Goal: Transaction & Acquisition: Purchase product/service

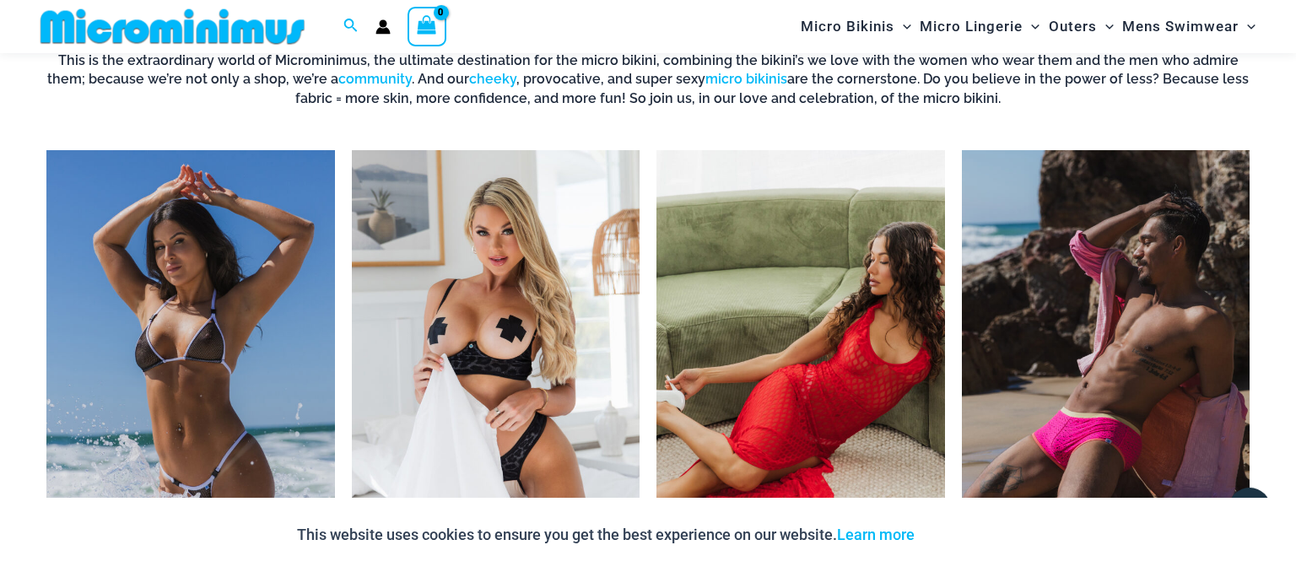
scroll to position [1321, 0]
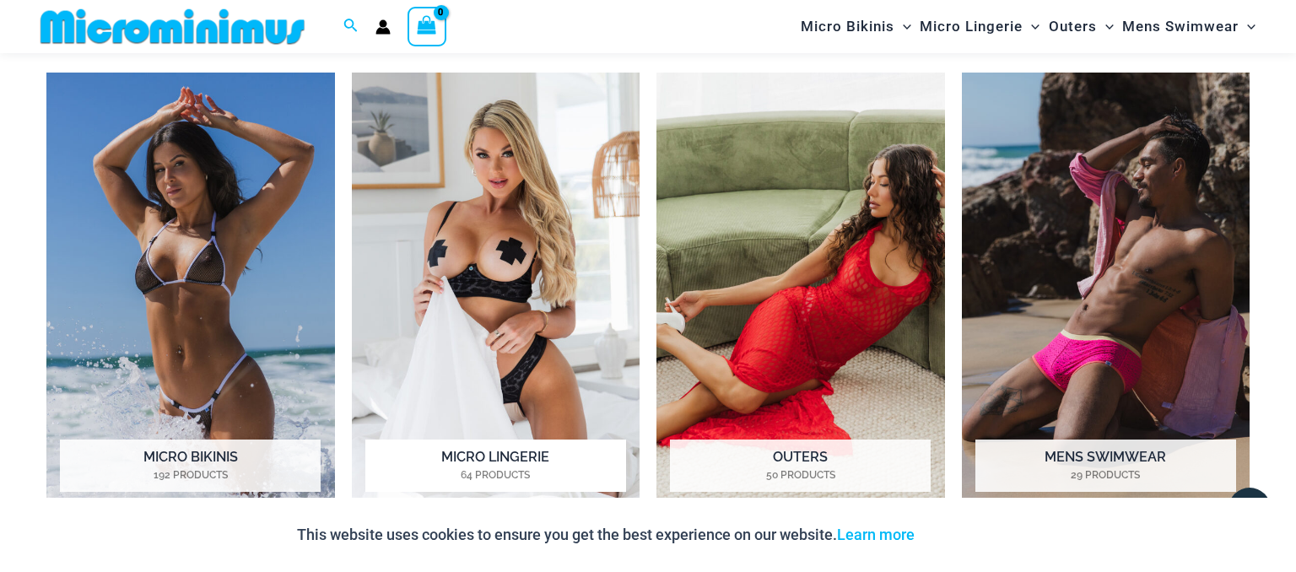
click at [495, 280] on img "Visit product category Micro Lingerie" at bounding box center [496, 295] width 289 height 445
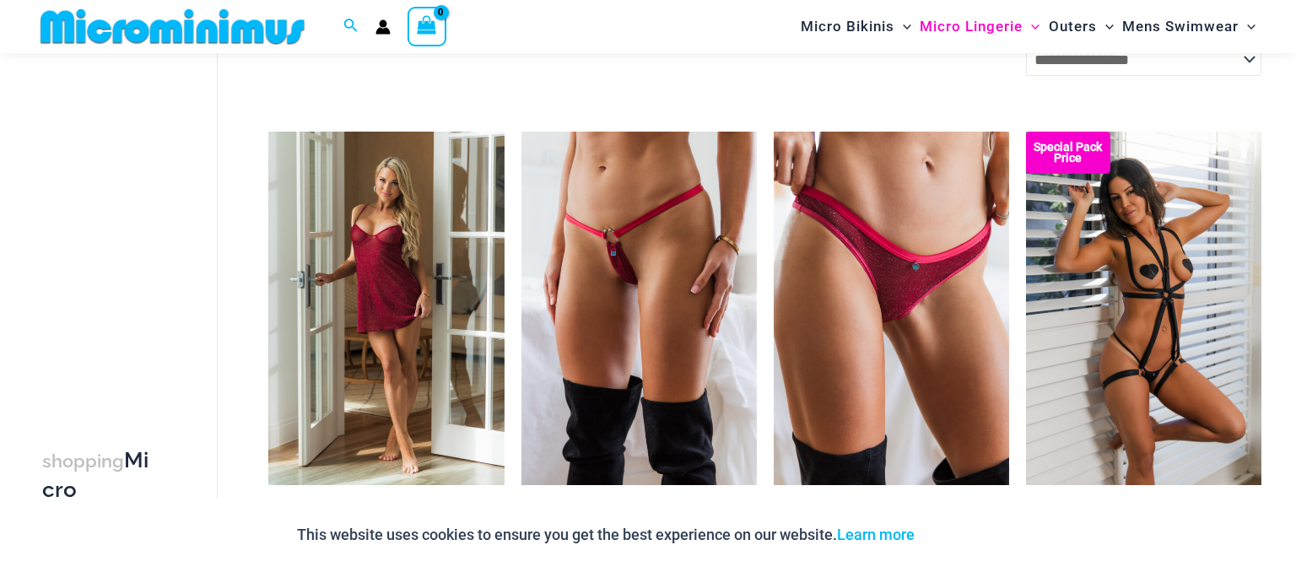
scroll to position [251, 0]
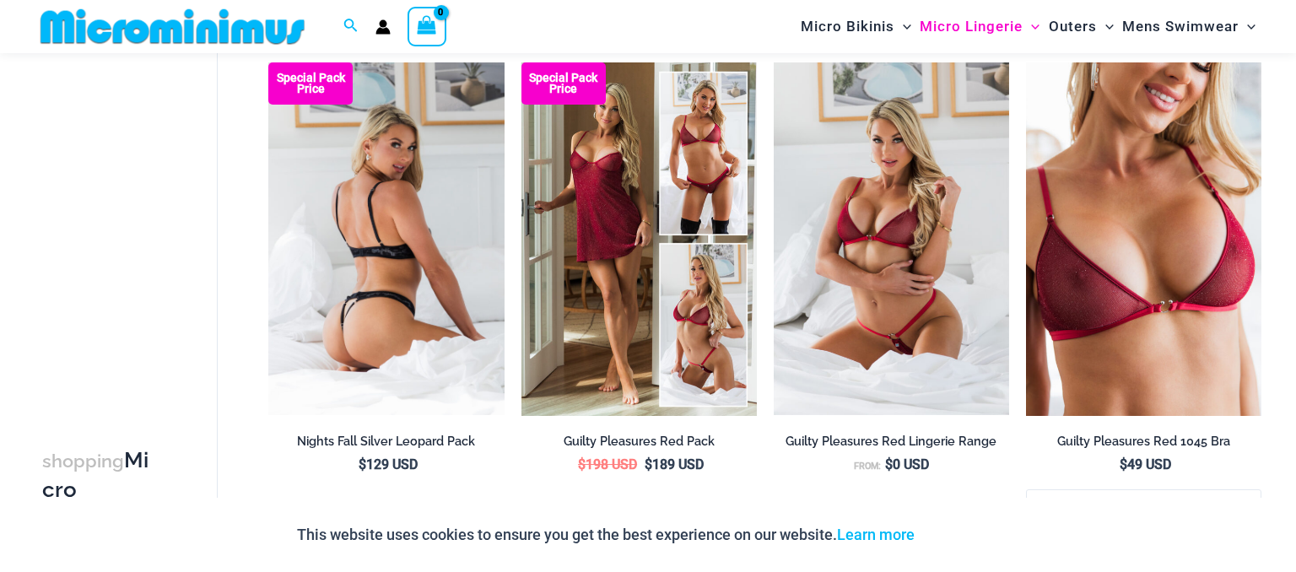
click at [457, 219] on img at bounding box center [385, 239] width 235 height 354
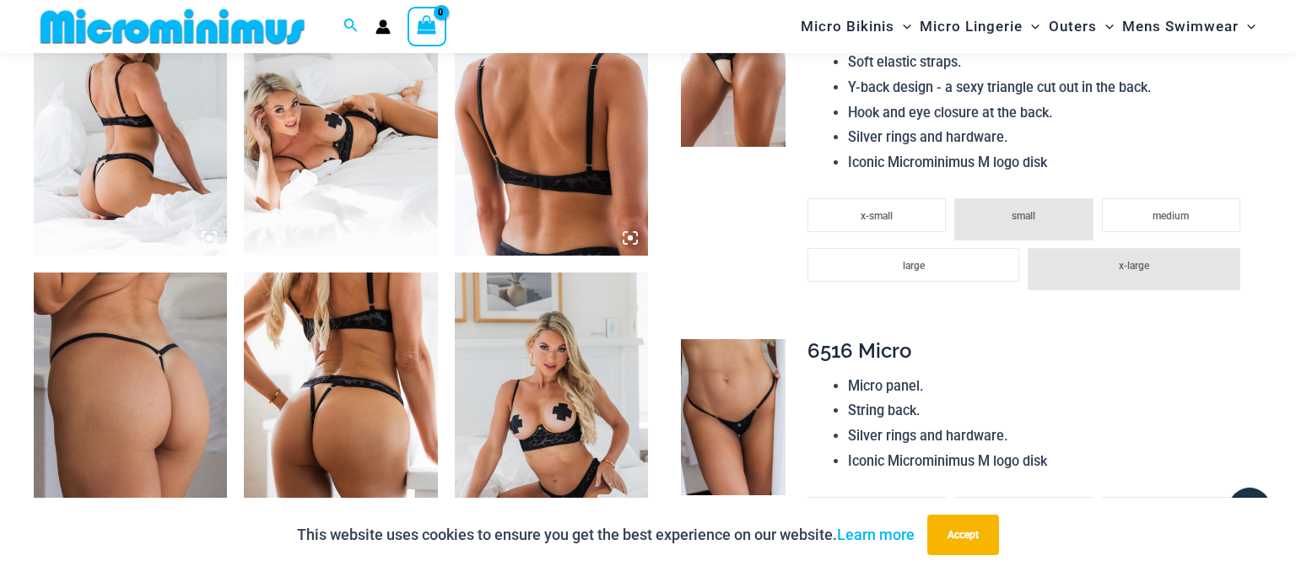
scroll to position [966, 0]
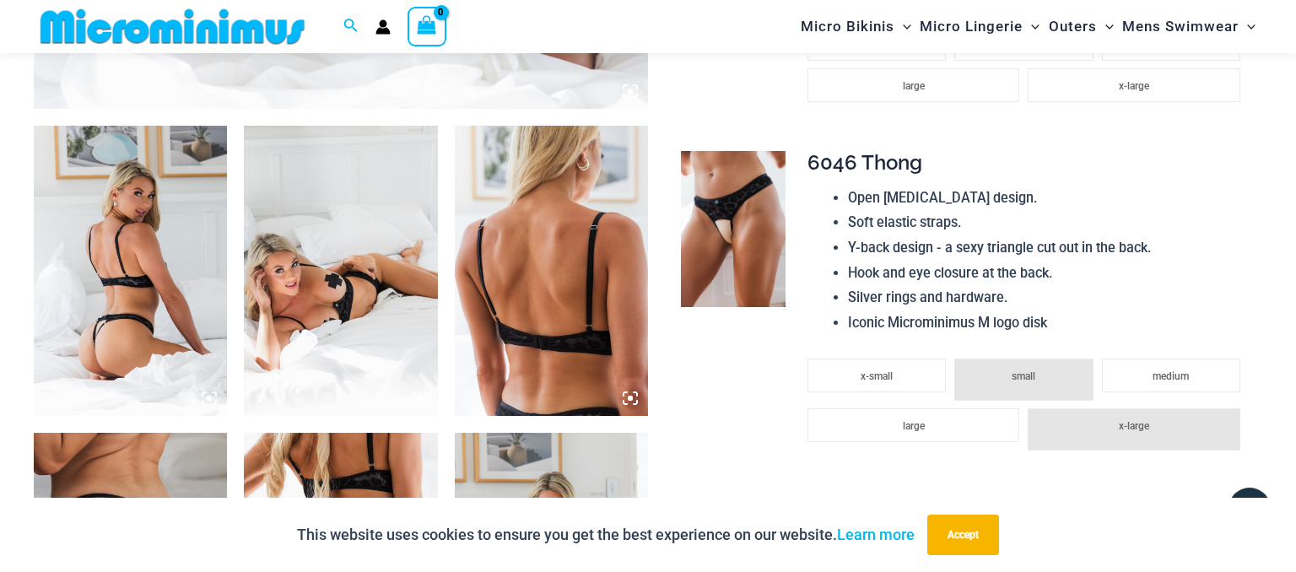
click at [167, 294] on img at bounding box center [130, 271] width 193 height 290
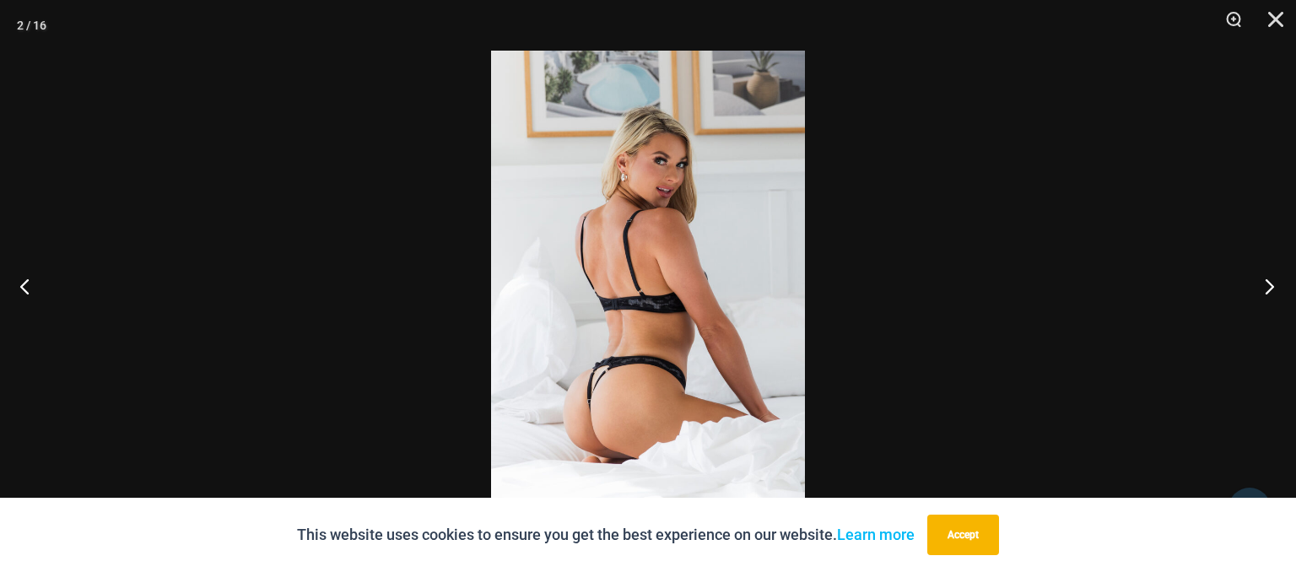
click at [1272, 289] on button "Next" at bounding box center [1264, 286] width 63 height 84
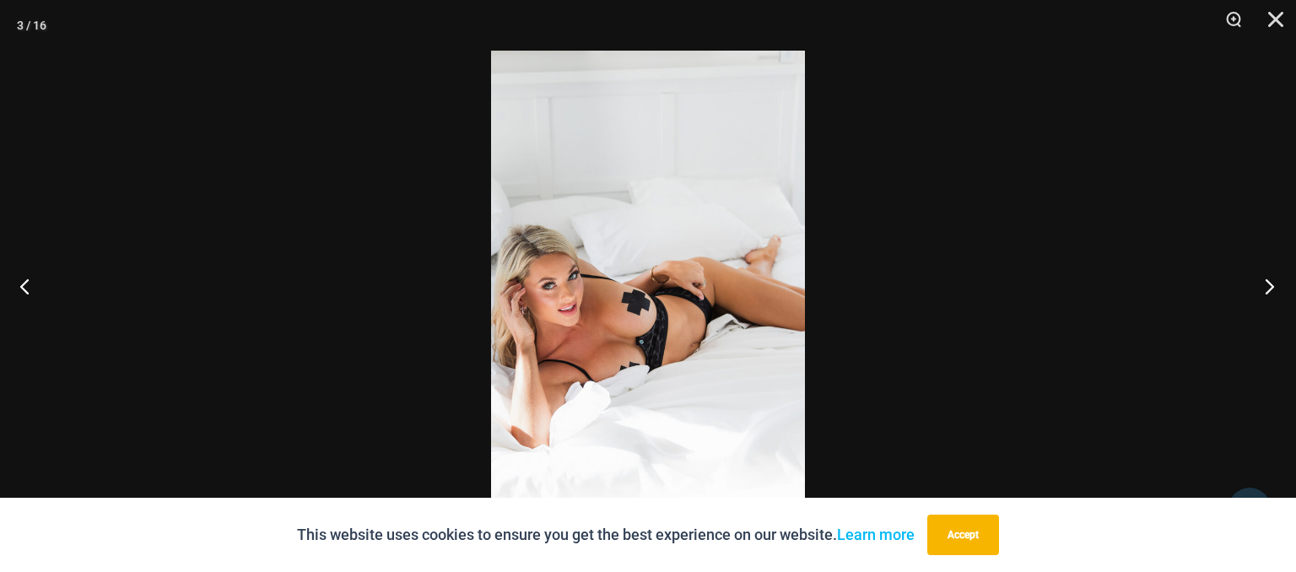
click at [1272, 289] on button "Next" at bounding box center [1264, 286] width 63 height 84
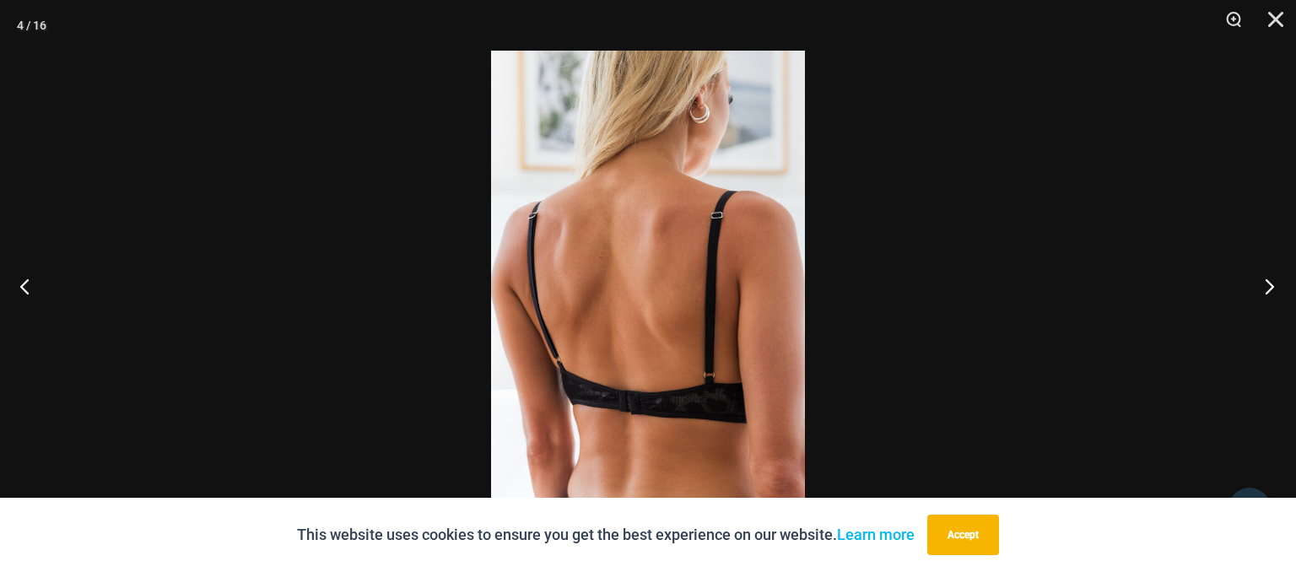
click at [1272, 289] on button "Next" at bounding box center [1264, 286] width 63 height 84
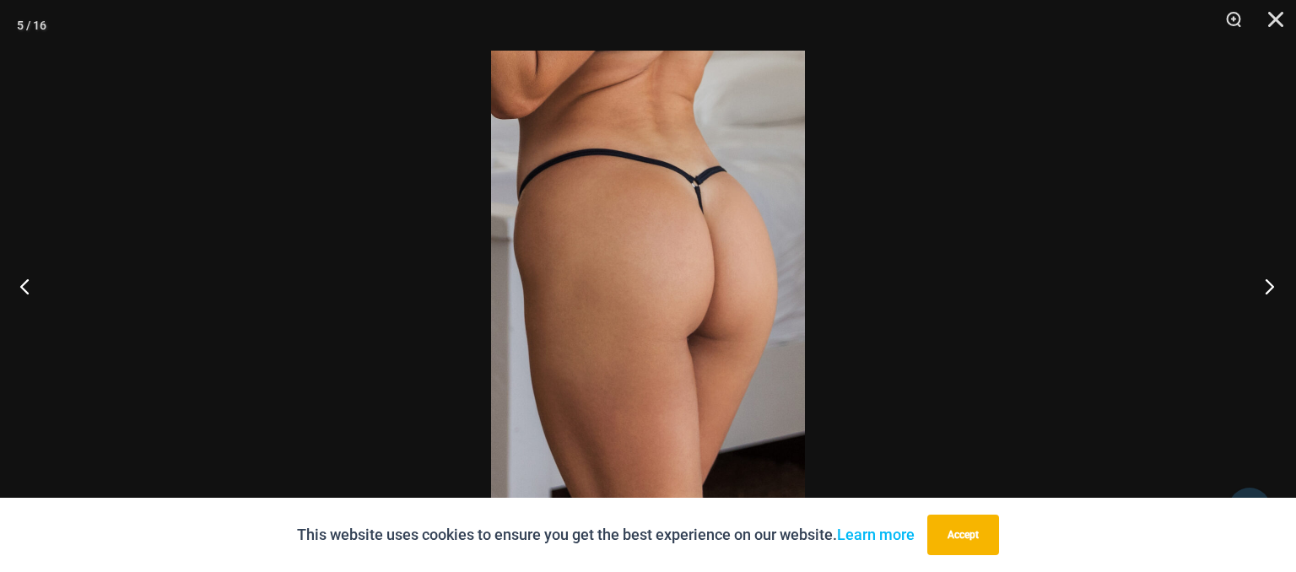
click at [1272, 289] on button "Next" at bounding box center [1264, 286] width 63 height 84
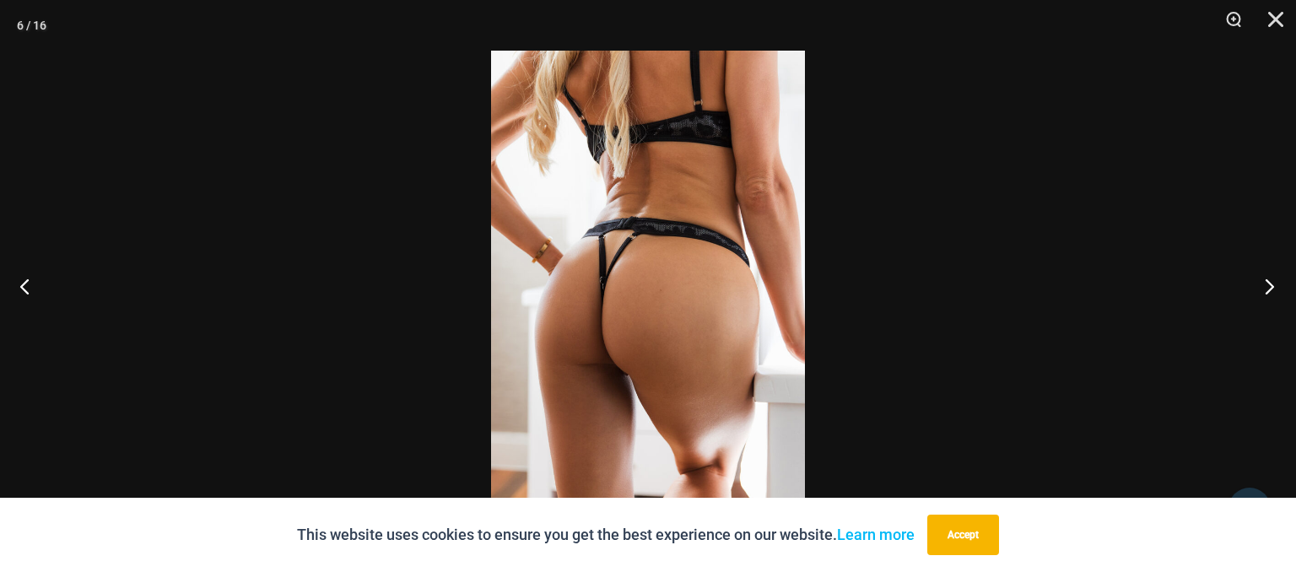
click at [1272, 289] on button "Next" at bounding box center [1264, 286] width 63 height 84
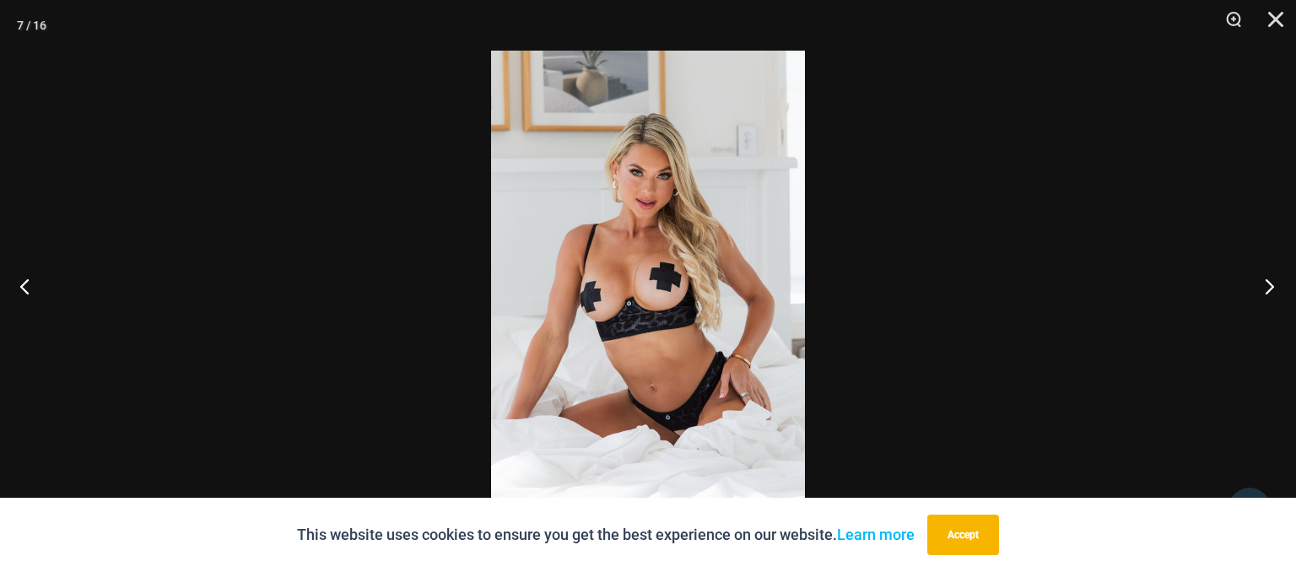
click at [1272, 289] on button "Next" at bounding box center [1264, 286] width 63 height 84
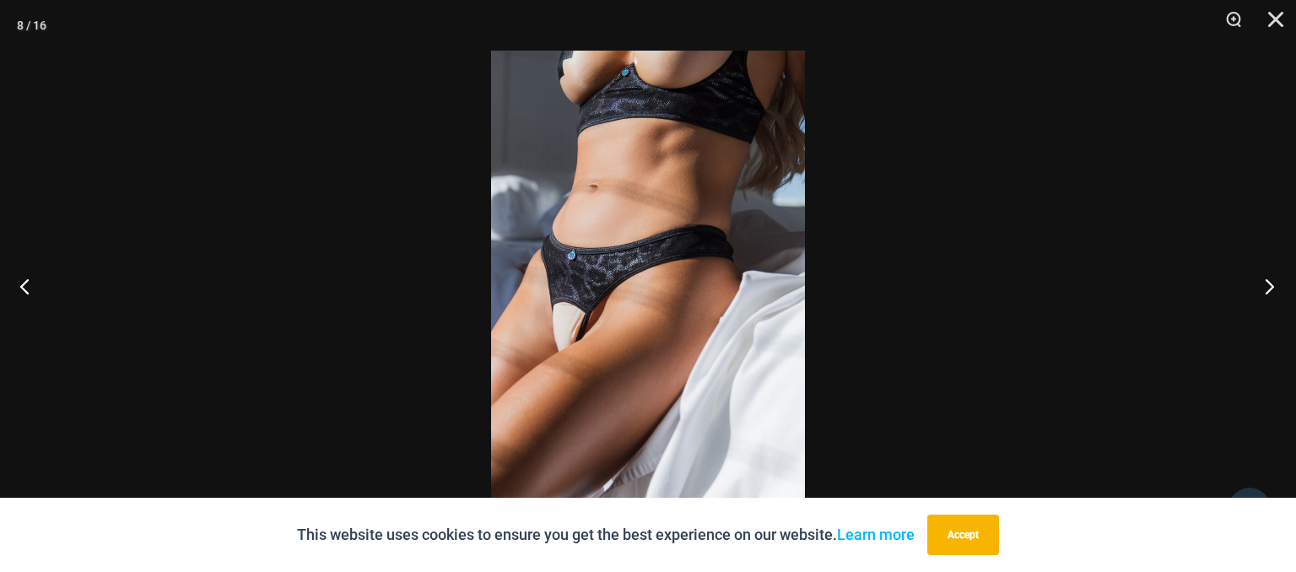
click at [1272, 289] on button "Next" at bounding box center [1264, 286] width 63 height 84
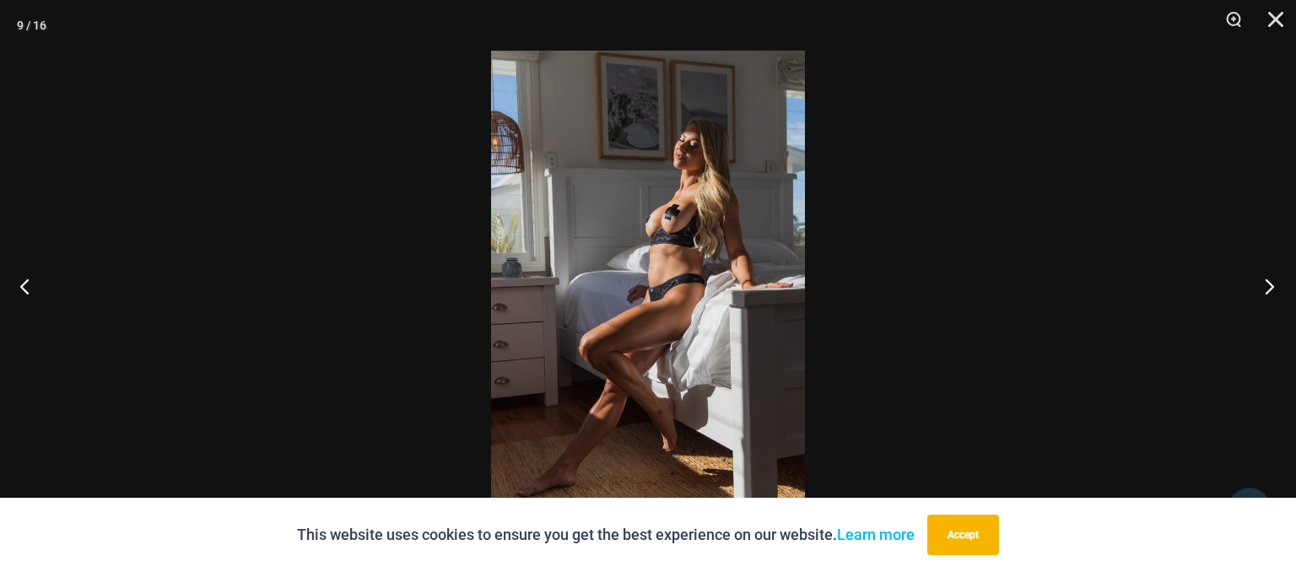
click at [1272, 289] on button "Next" at bounding box center [1264, 286] width 63 height 84
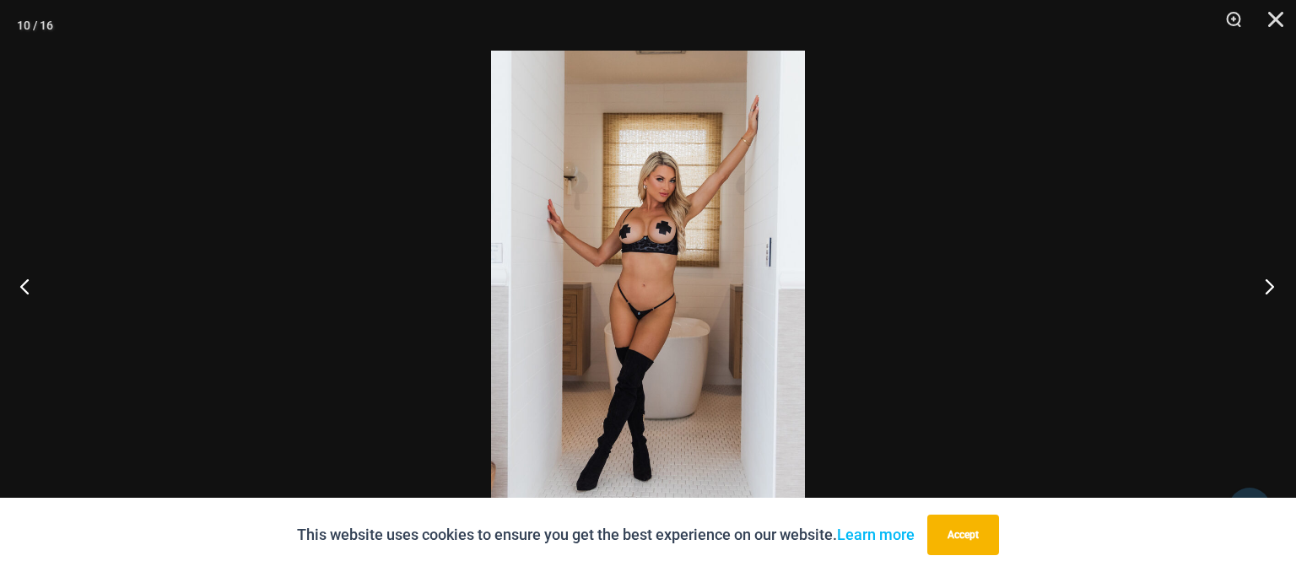
click at [1272, 289] on button "Next" at bounding box center [1264, 286] width 63 height 84
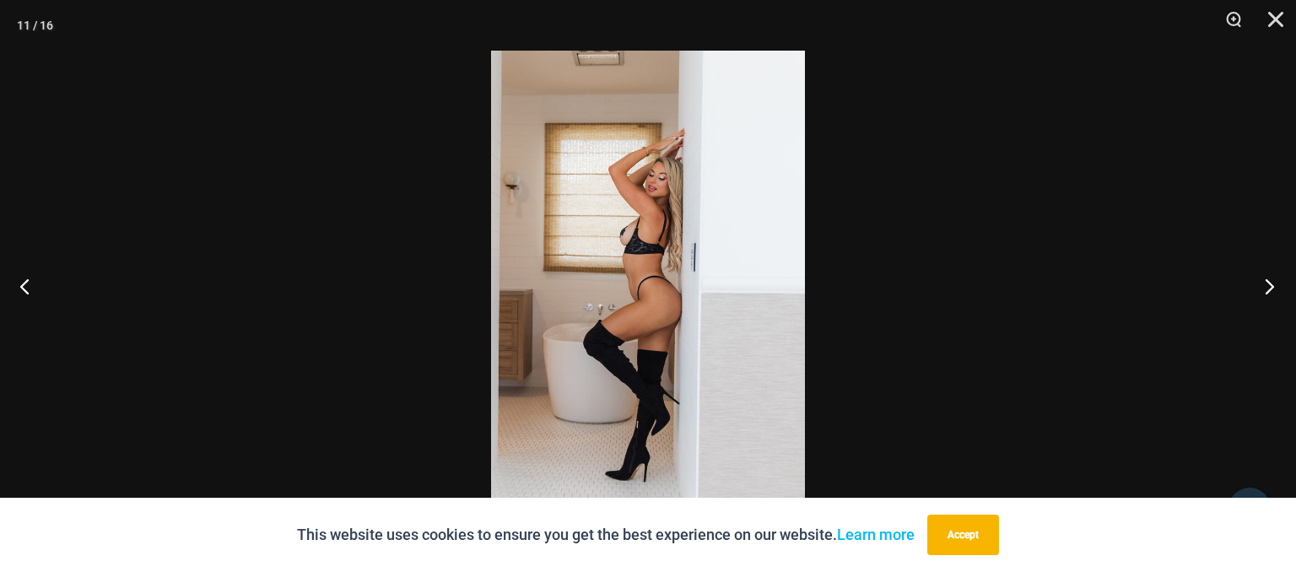
click at [1272, 289] on button "Next" at bounding box center [1264, 286] width 63 height 84
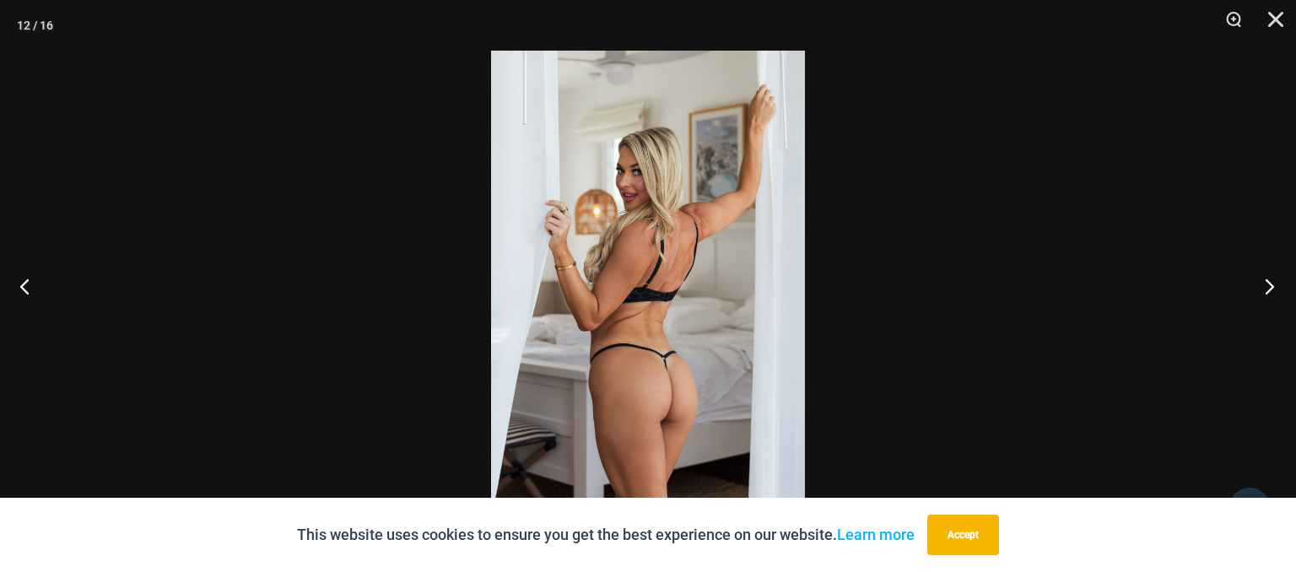
click at [1272, 289] on button "Next" at bounding box center [1264, 286] width 63 height 84
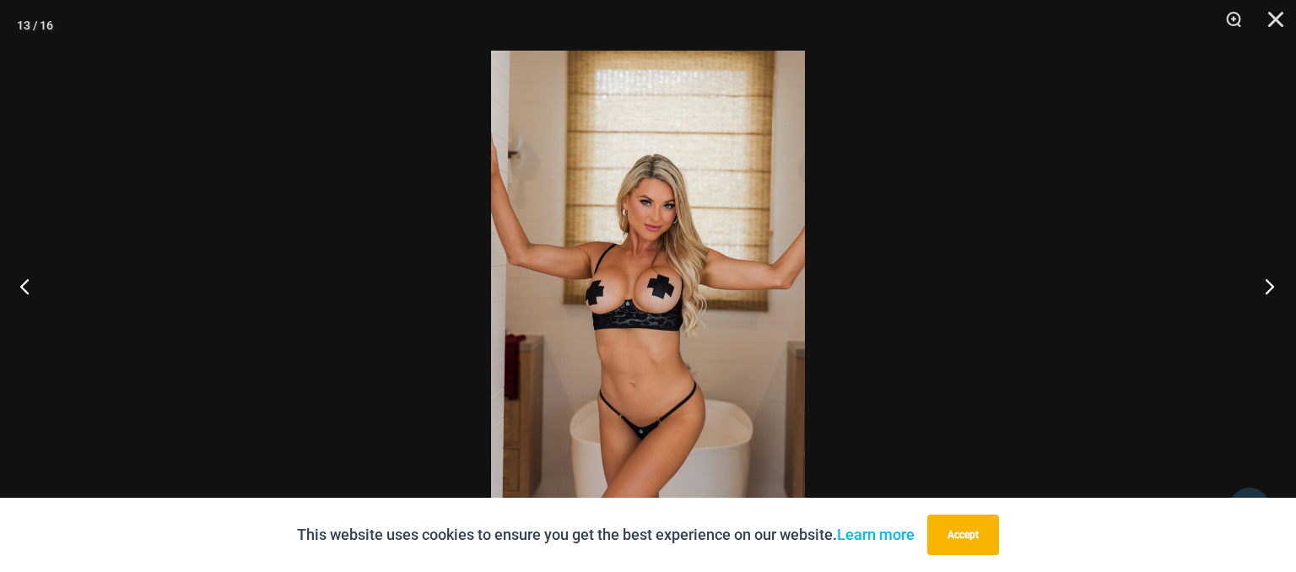
click at [1272, 289] on button "Next" at bounding box center [1264, 286] width 63 height 84
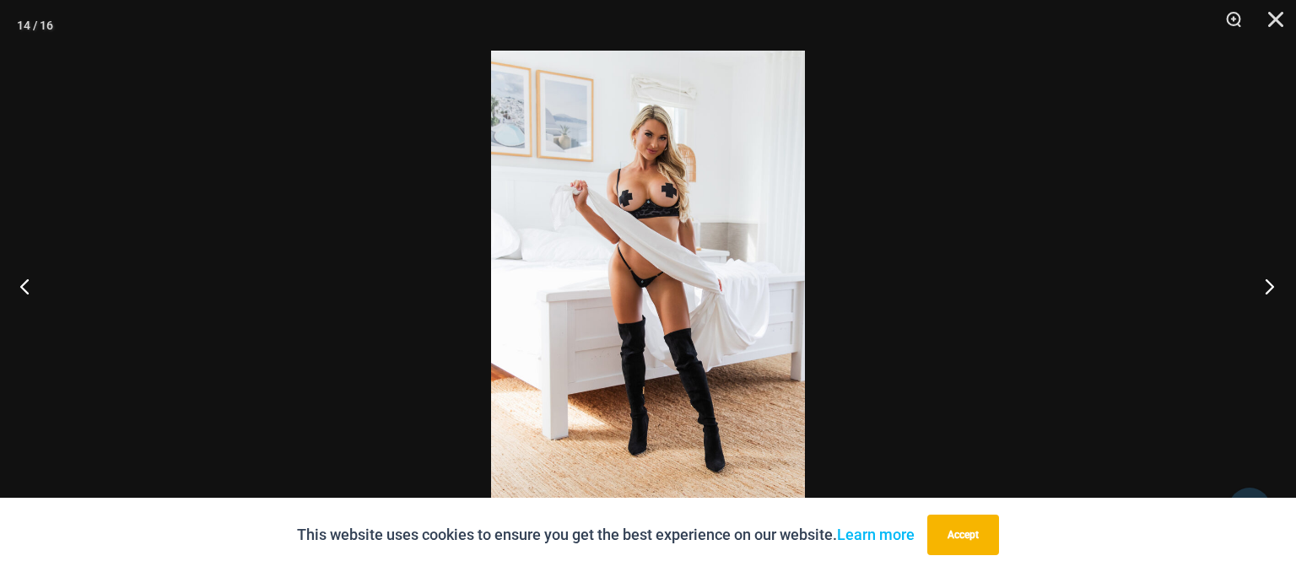
click at [1272, 289] on button "Next" at bounding box center [1264, 286] width 63 height 84
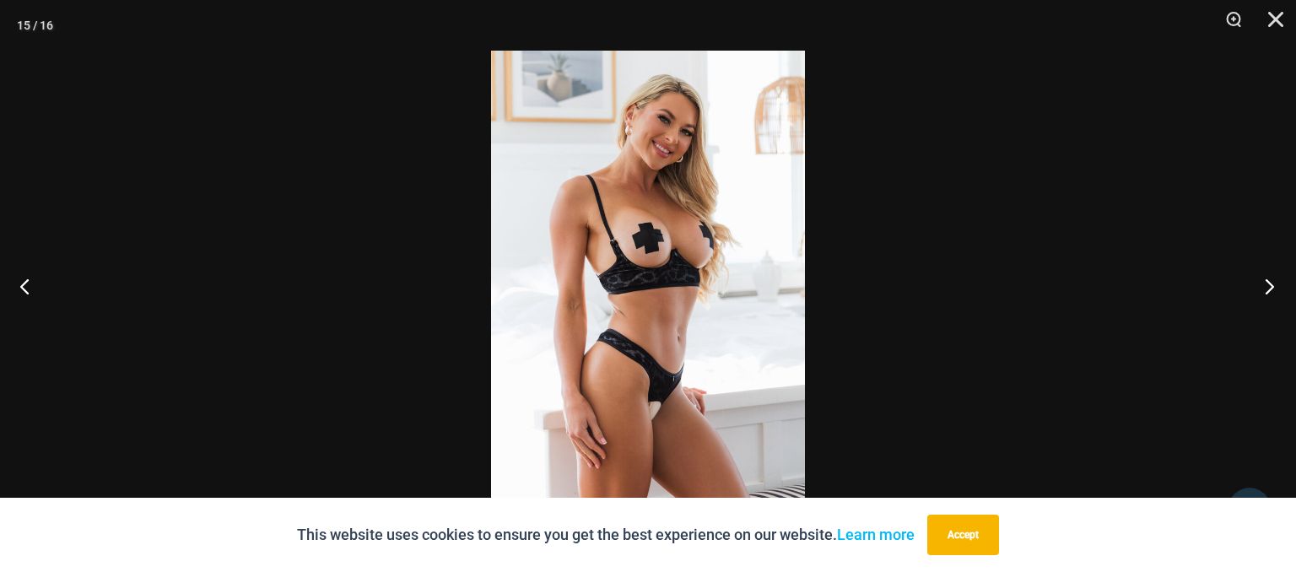
click at [1272, 289] on button "Next" at bounding box center [1264, 286] width 63 height 84
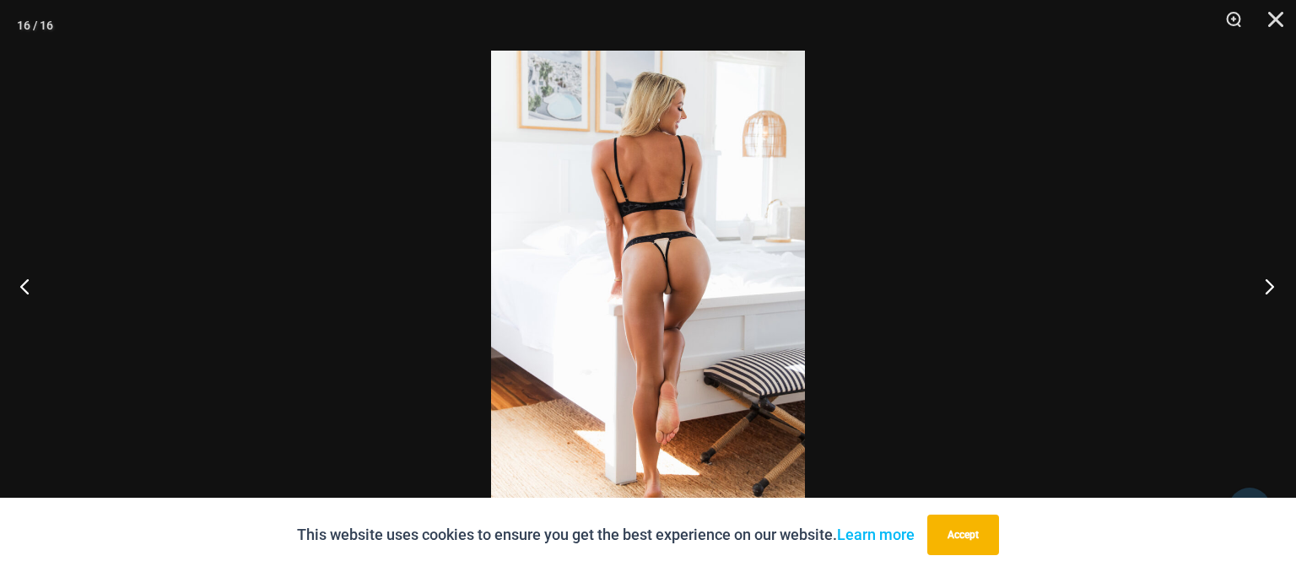
click at [1272, 289] on button "Next" at bounding box center [1264, 286] width 63 height 84
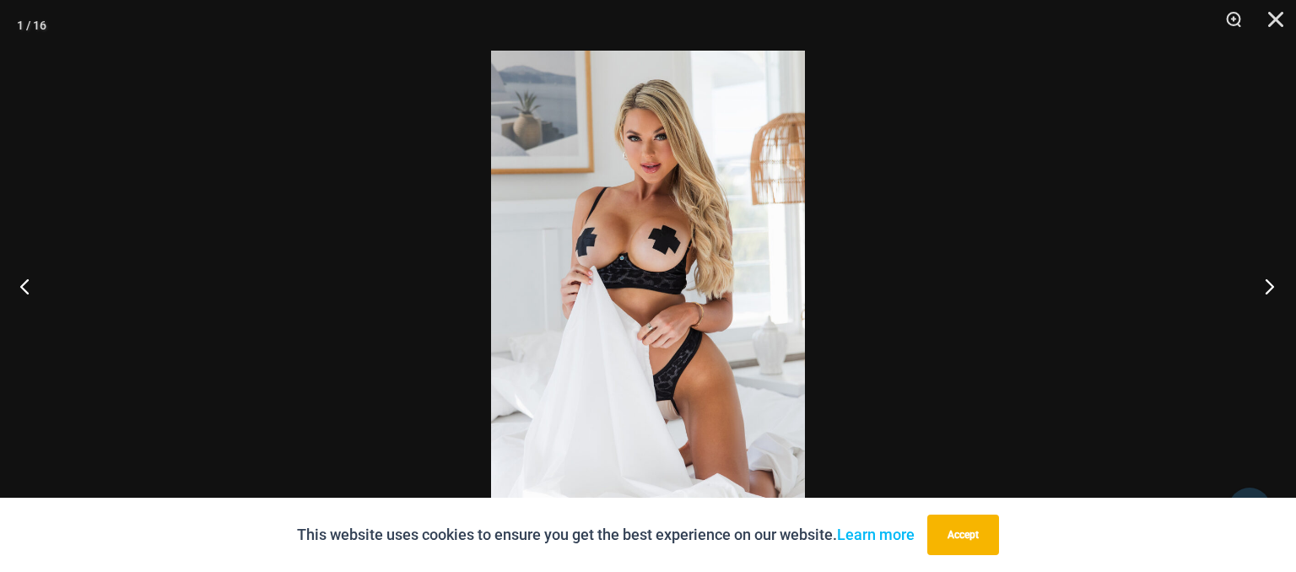
click at [1272, 289] on button "Next" at bounding box center [1264, 286] width 63 height 84
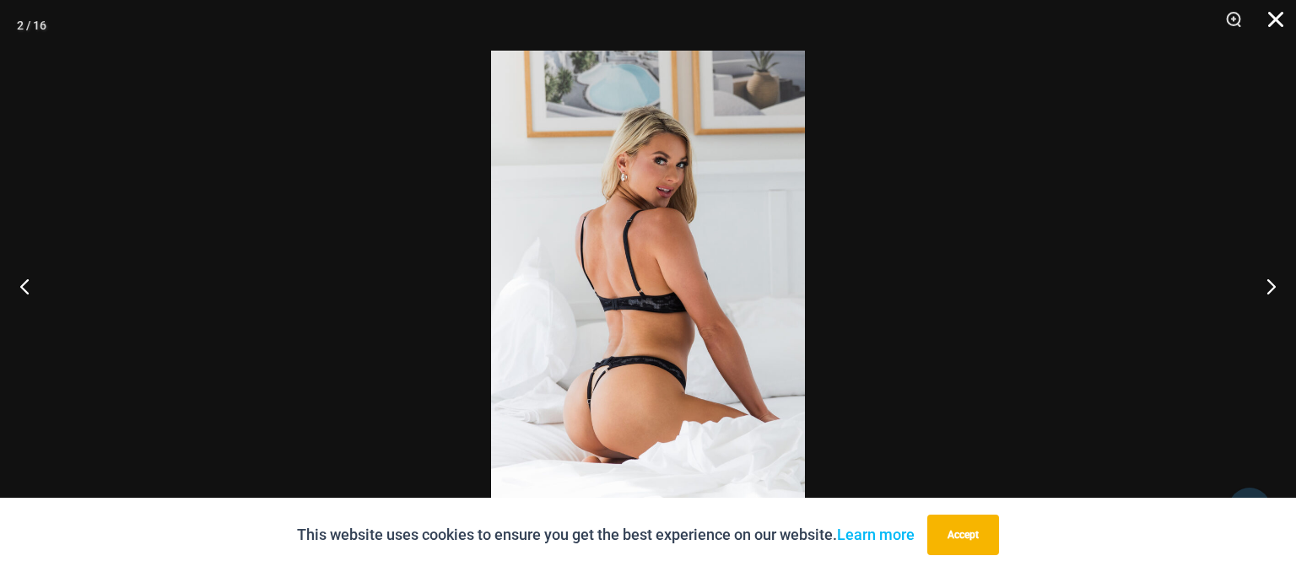
click at [1277, 20] on button "Close" at bounding box center [1270, 25] width 42 height 51
